Goal: Use online tool/utility: Utilize a website feature to perform a specific function

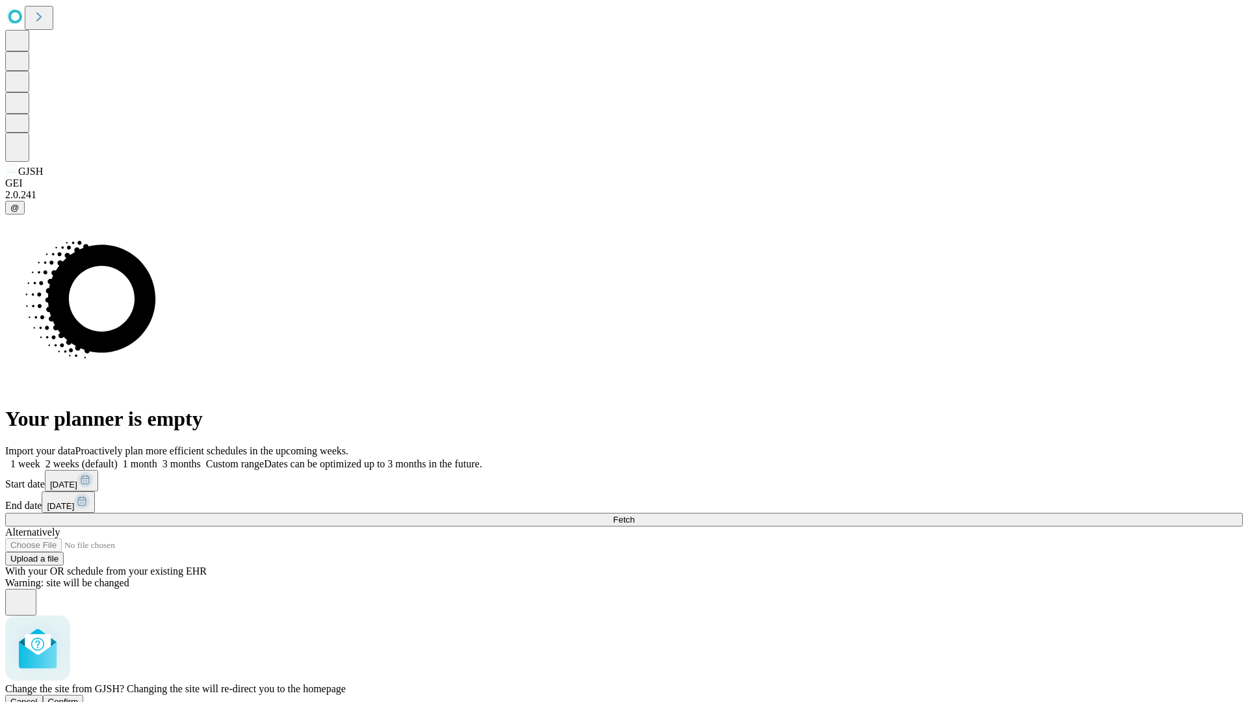
click at [79, 697] on span "Confirm" at bounding box center [63, 702] width 31 height 10
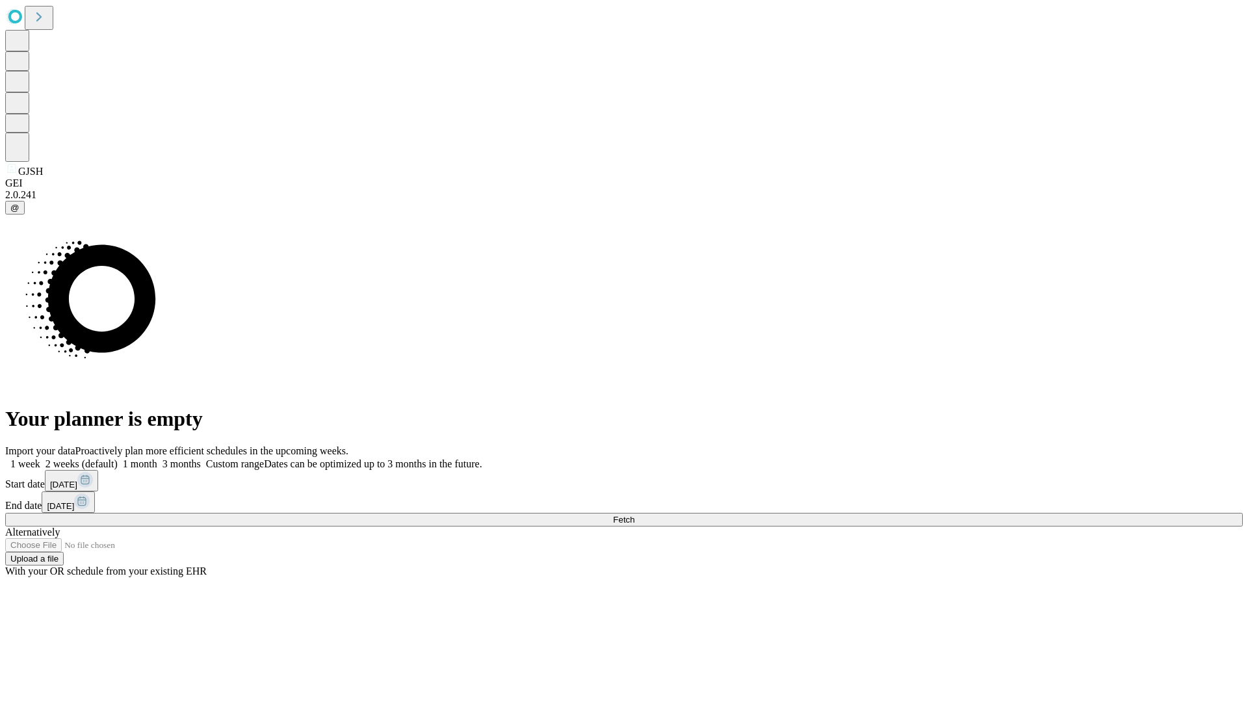
click at [40, 458] on label "1 week" at bounding box center [22, 463] width 35 height 11
click at [634, 515] on span "Fetch" at bounding box center [623, 520] width 21 height 10
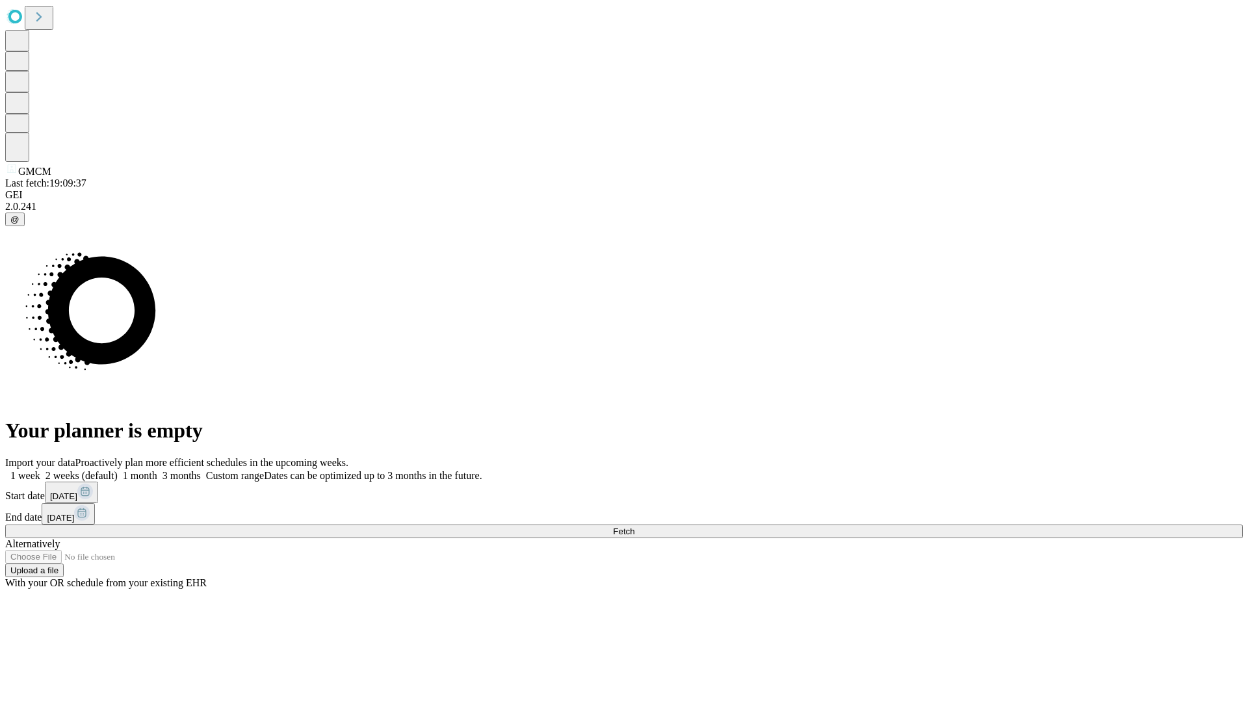
click at [40, 470] on label "1 week" at bounding box center [22, 475] width 35 height 11
click at [634, 527] on span "Fetch" at bounding box center [623, 532] width 21 height 10
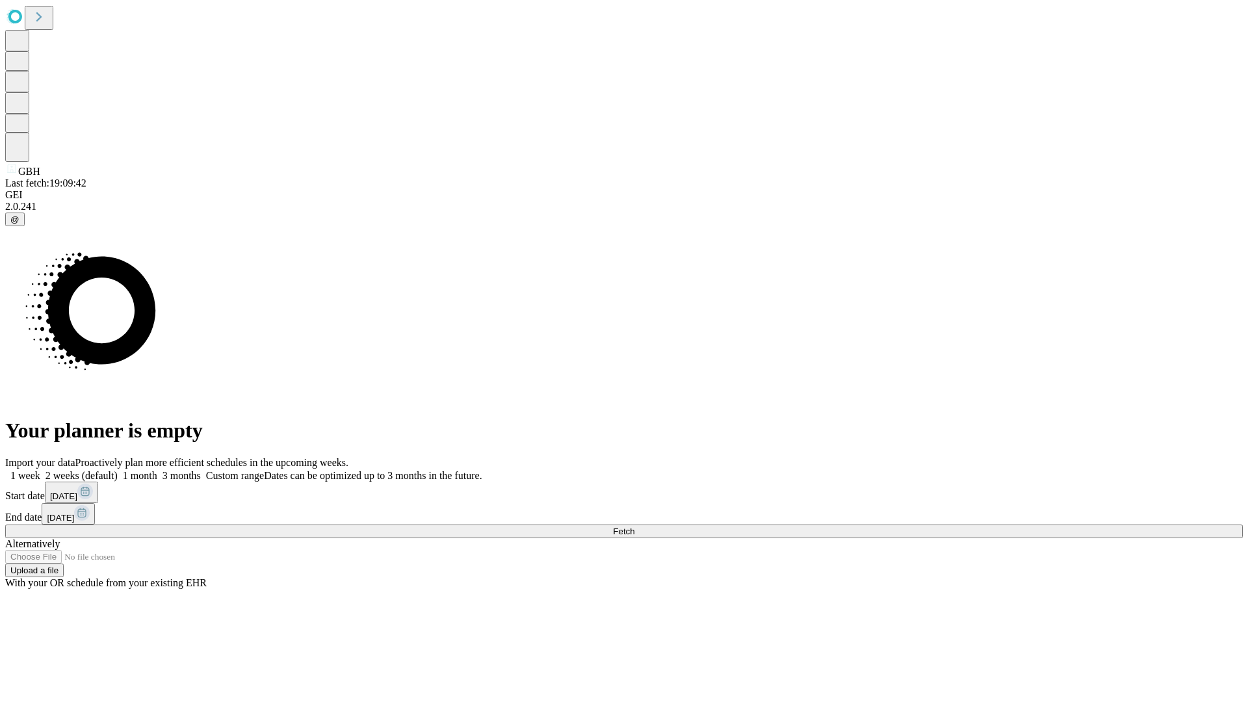
click at [40, 470] on label "1 week" at bounding box center [22, 475] width 35 height 11
click at [634, 527] on span "Fetch" at bounding box center [623, 532] width 21 height 10
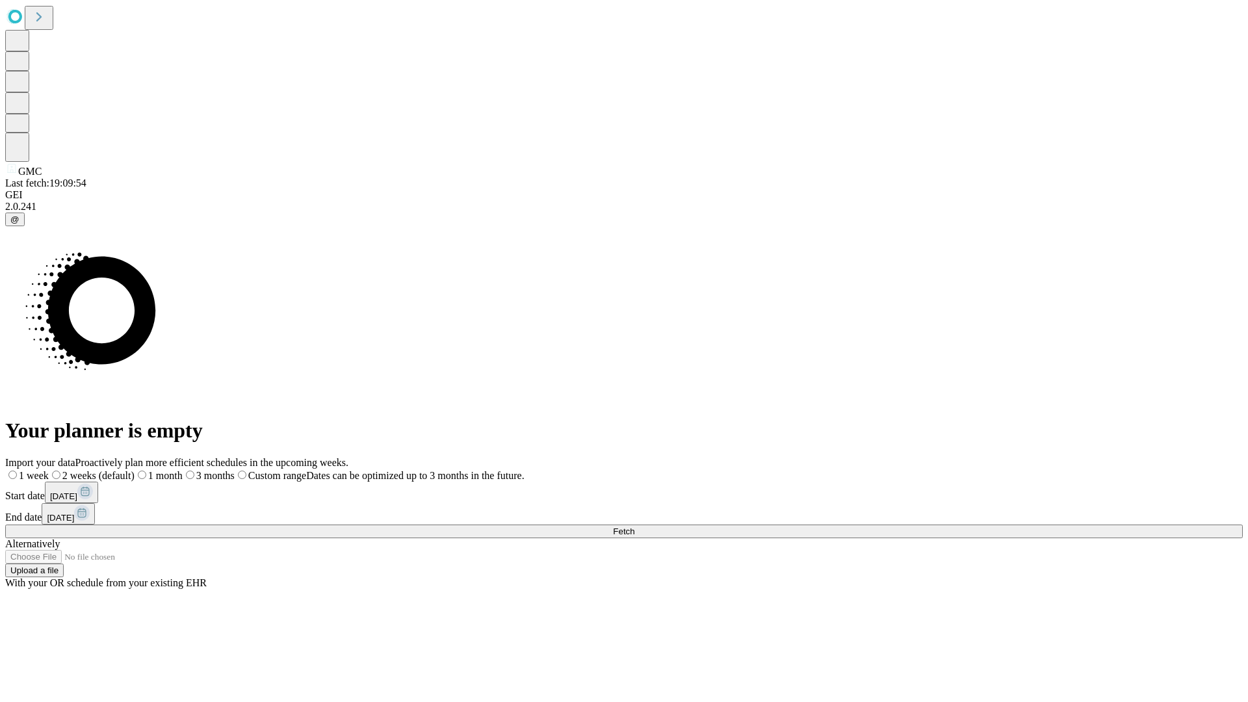
click at [49, 470] on label "1 week" at bounding box center [27, 475] width 44 height 11
click at [634, 527] on span "Fetch" at bounding box center [623, 532] width 21 height 10
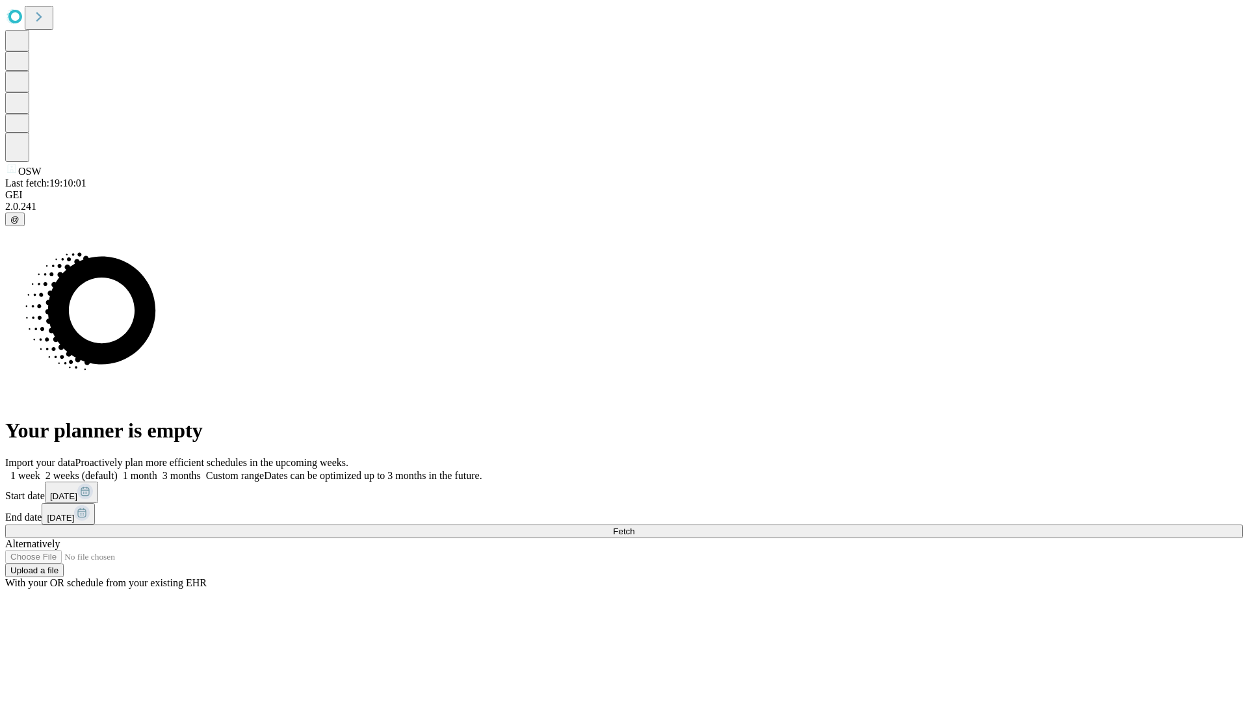
click at [40, 470] on label "1 week" at bounding box center [22, 475] width 35 height 11
click at [634, 527] on span "Fetch" at bounding box center [623, 532] width 21 height 10
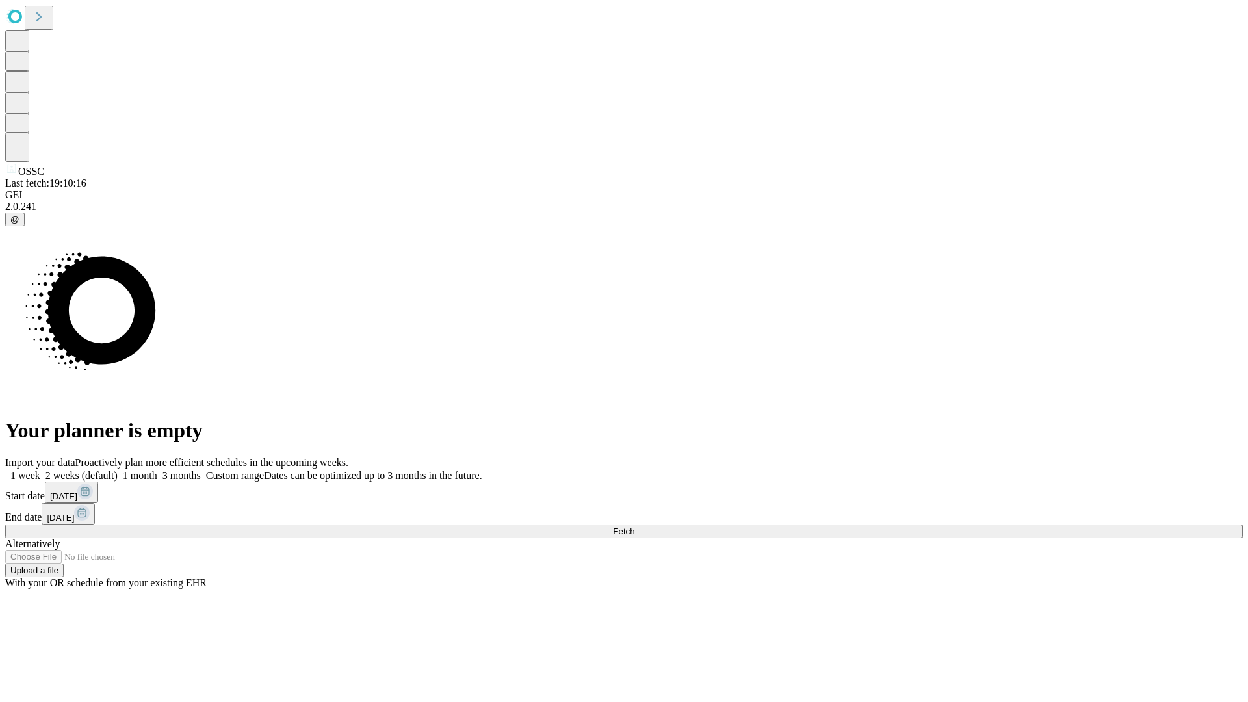
click at [40, 470] on label "1 week" at bounding box center [22, 475] width 35 height 11
click at [634, 527] on span "Fetch" at bounding box center [623, 532] width 21 height 10
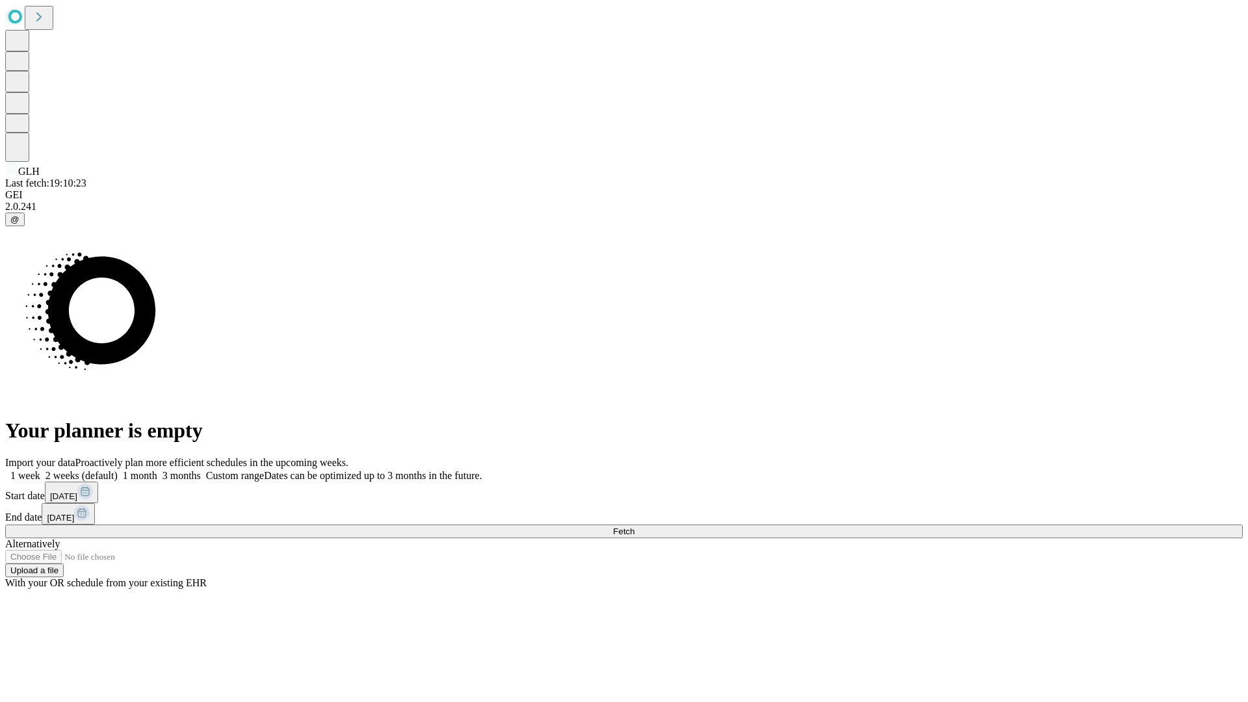
click at [634, 527] on span "Fetch" at bounding box center [623, 532] width 21 height 10
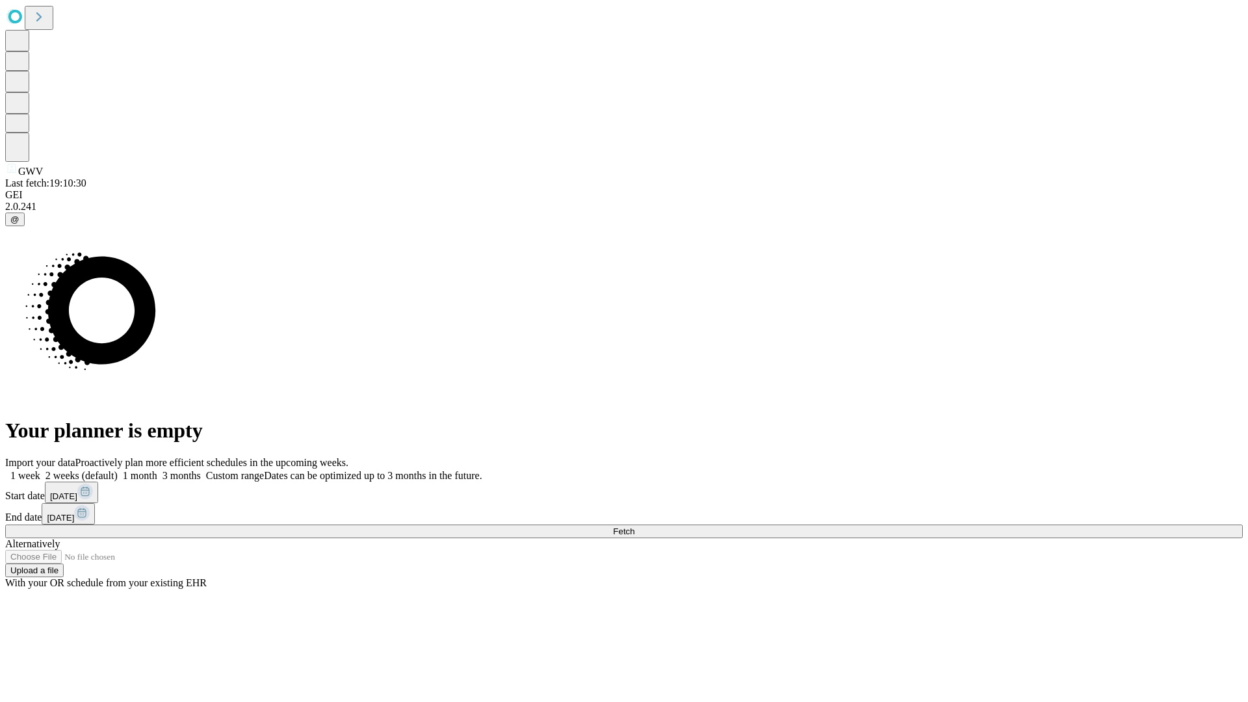
click at [40, 470] on label "1 week" at bounding box center [22, 475] width 35 height 11
click at [634, 527] on span "Fetch" at bounding box center [623, 532] width 21 height 10
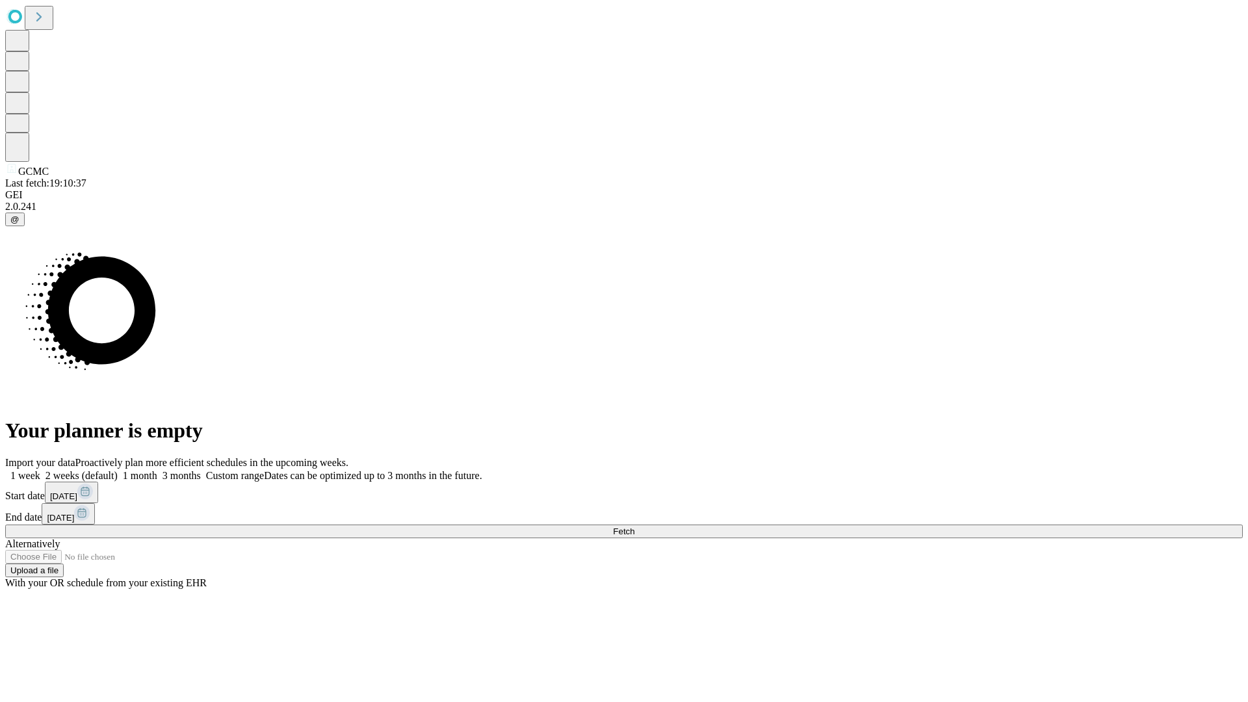
click at [40, 470] on label "1 week" at bounding box center [22, 475] width 35 height 11
click at [634, 527] on span "Fetch" at bounding box center [623, 532] width 21 height 10
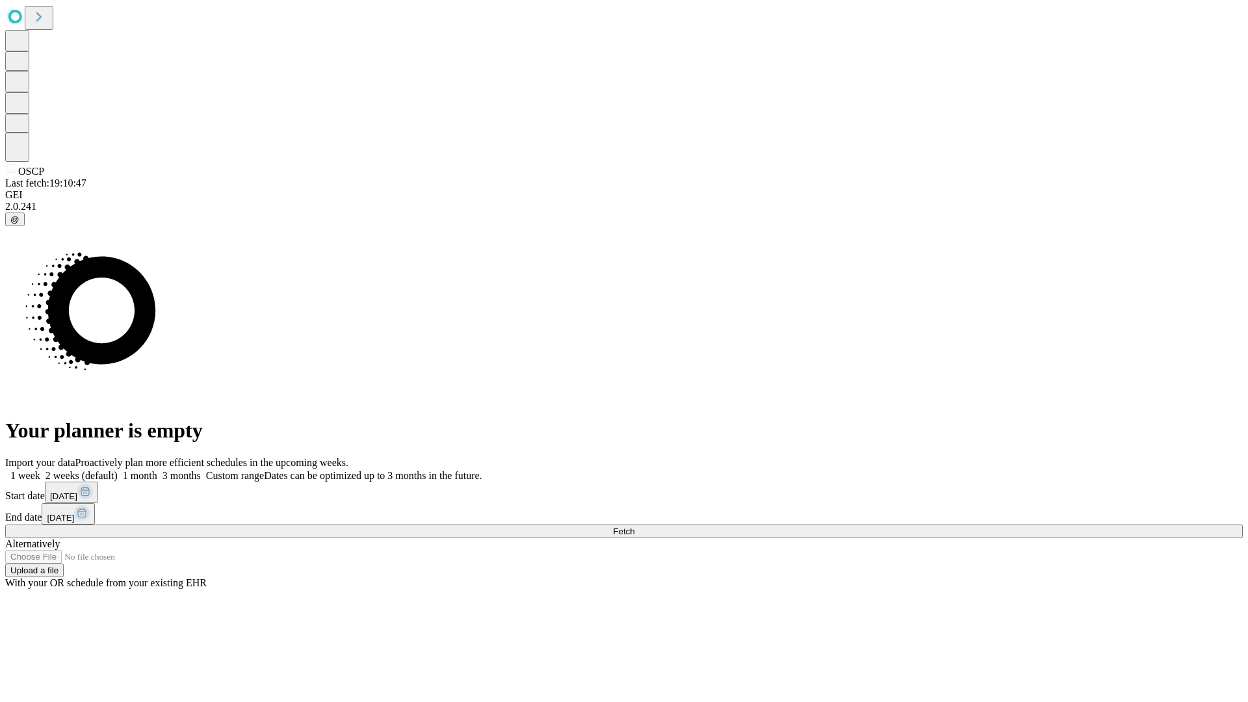
click at [40, 470] on label "1 week" at bounding box center [22, 475] width 35 height 11
click at [634, 527] on span "Fetch" at bounding box center [623, 532] width 21 height 10
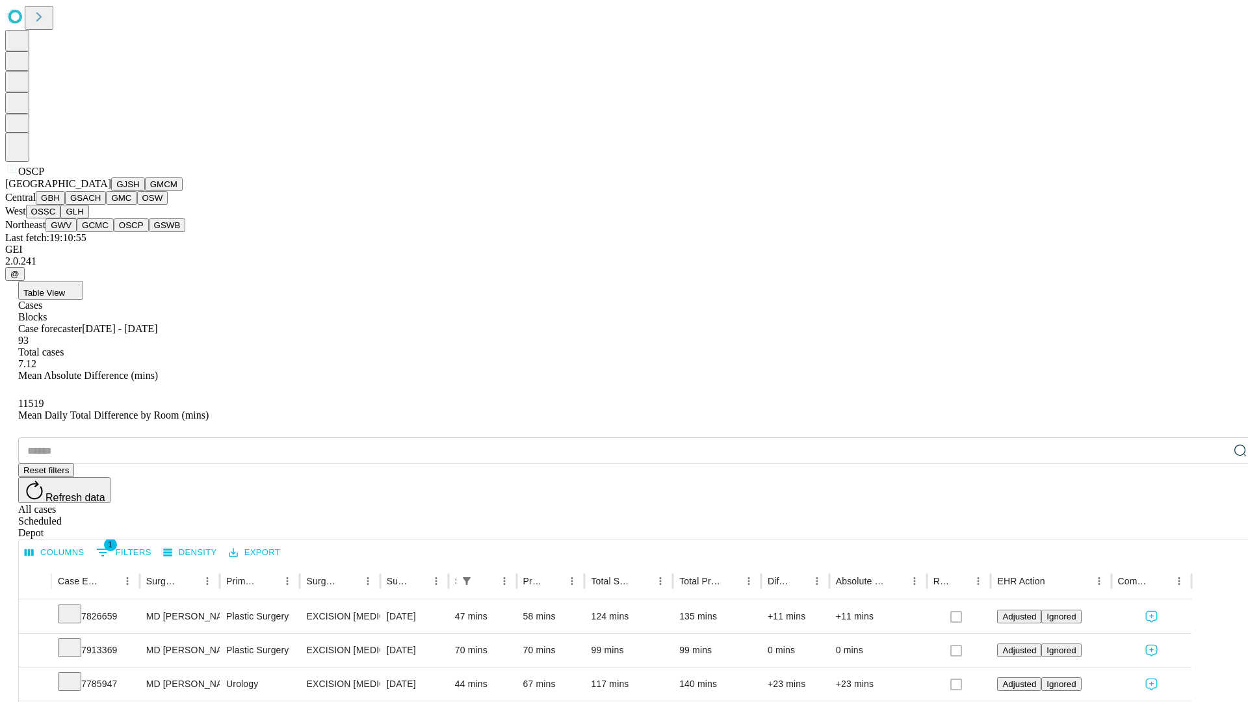
click at [149, 232] on button "GSWB" at bounding box center [167, 225] width 37 height 14
